Goal: Information Seeking & Learning: Learn about a topic

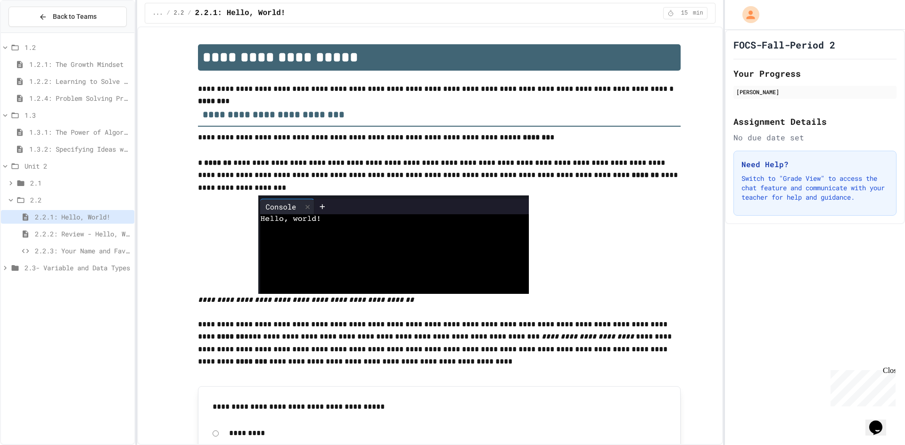
scroll to position [474, 0]
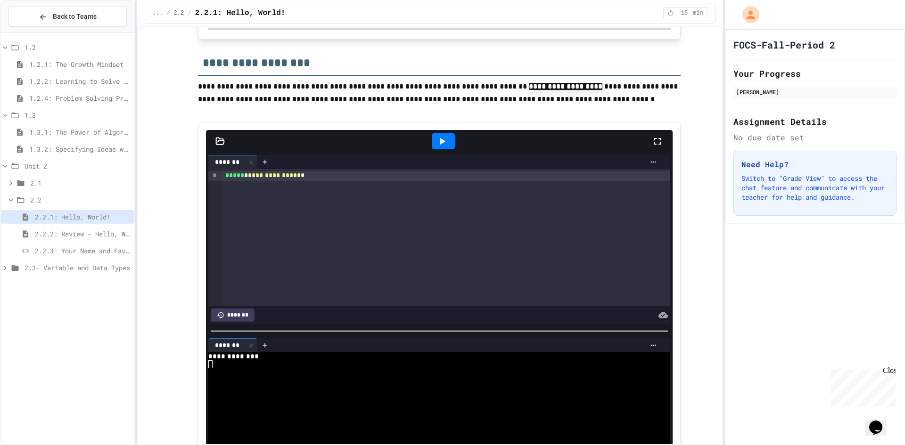
click at [56, 247] on span "2.2.3: Your Name and Favorite Movie" at bounding box center [83, 251] width 96 height 10
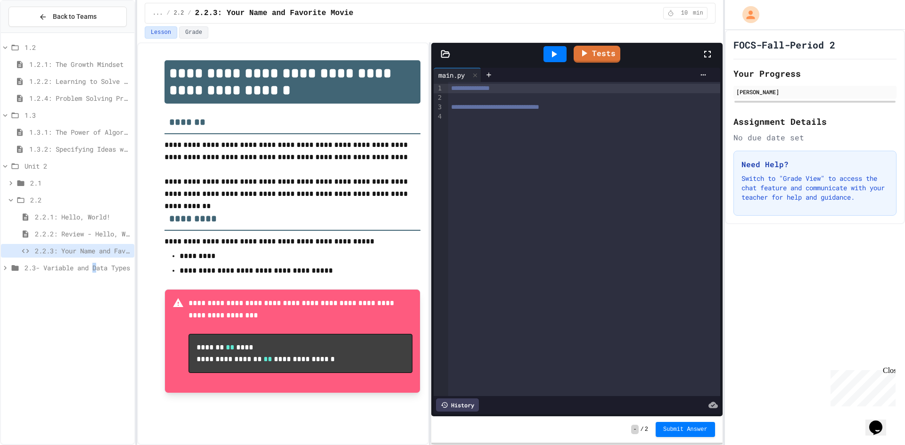
click at [100, 269] on span "2.3- Variable and Data Types" at bounding box center [78, 268] width 106 height 10
click at [59, 315] on span "2.3.3: What's the Type?" at bounding box center [79, 319] width 101 height 10
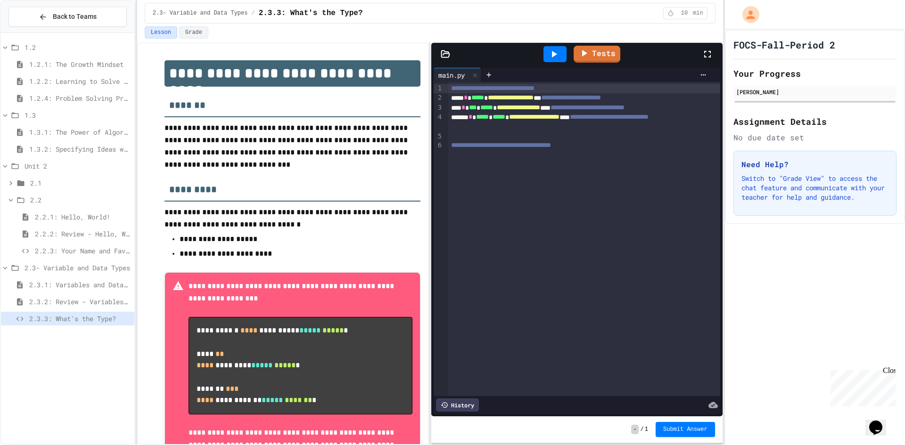
click at [550, 54] on icon at bounding box center [553, 54] width 11 height 11
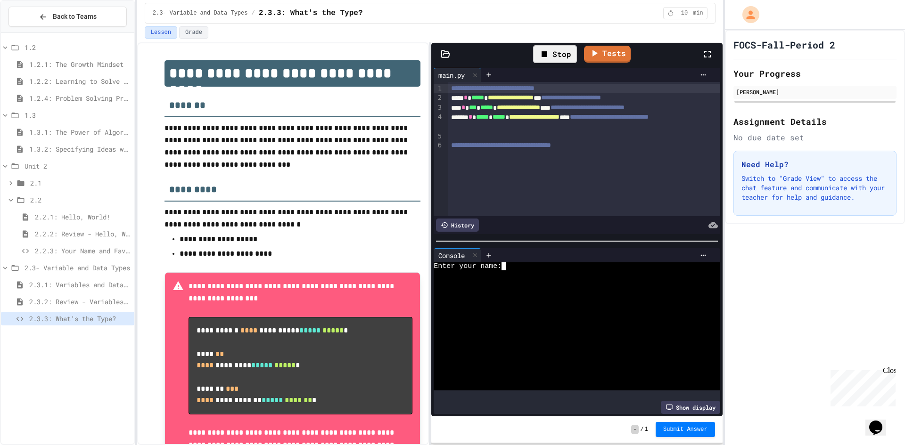
click at [507, 263] on textarea "Terminal input" at bounding box center [508, 267] width 4 height 8
type textarea "*"
click at [555, 50] on div "Stop" at bounding box center [555, 54] width 44 height 18
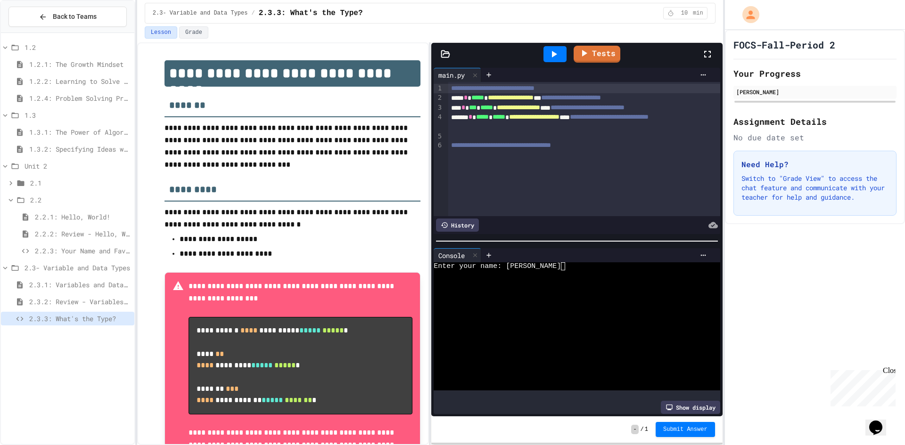
click at [552, 49] on icon at bounding box center [553, 54] width 11 height 11
click at [552, 52] on div "Stop" at bounding box center [555, 54] width 44 height 18
click at [552, 52] on icon at bounding box center [554, 54] width 5 height 7
click at [525, 257] on div at bounding box center [595, 255] width 229 height 14
click at [516, 279] on textarea "Terminal input" at bounding box center [516, 283] width 4 height 8
